Goal: Task Accomplishment & Management: Manage account settings

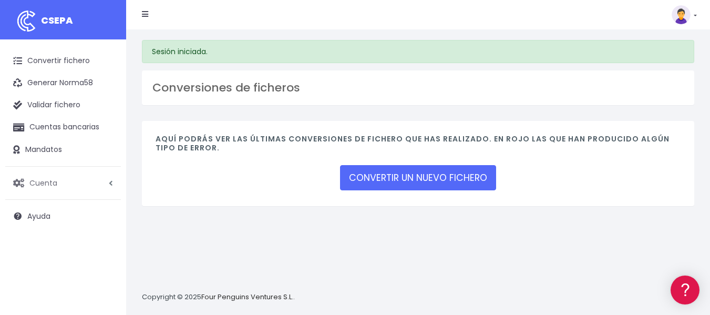
click at [91, 178] on link "Cuenta" at bounding box center [63, 183] width 116 height 22
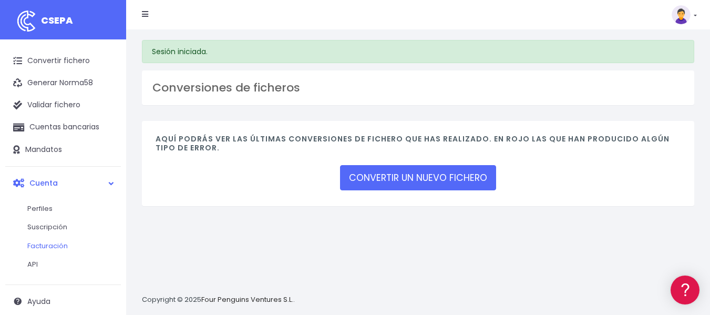
click at [72, 243] on link "Facturación" at bounding box center [69, 245] width 104 height 19
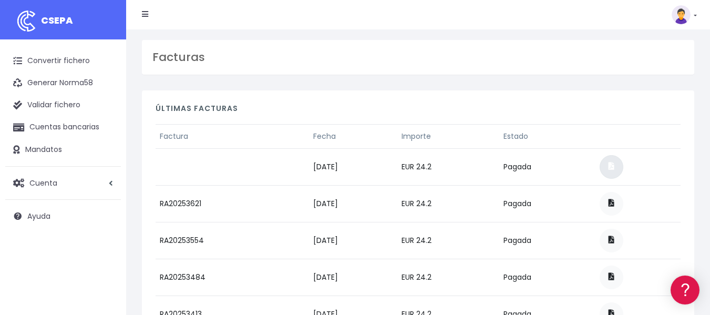
click at [622, 165] on link at bounding box center [611, 167] width 24 height 24
